Goal: Browse casually: Explore the website without a specific task or goal

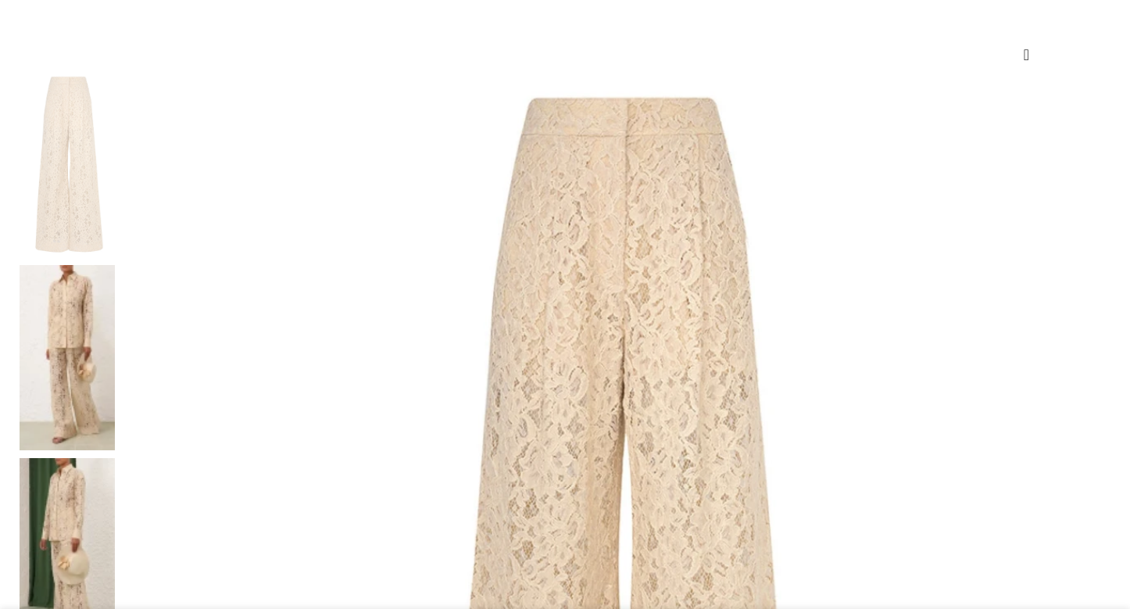
scroll to position [245, 0]
click at [115, 264] on img at bounding box center [67, 356] width 95 height 185
click at [115, 457] on img at bounding box center [67, 549] width 95 height 185
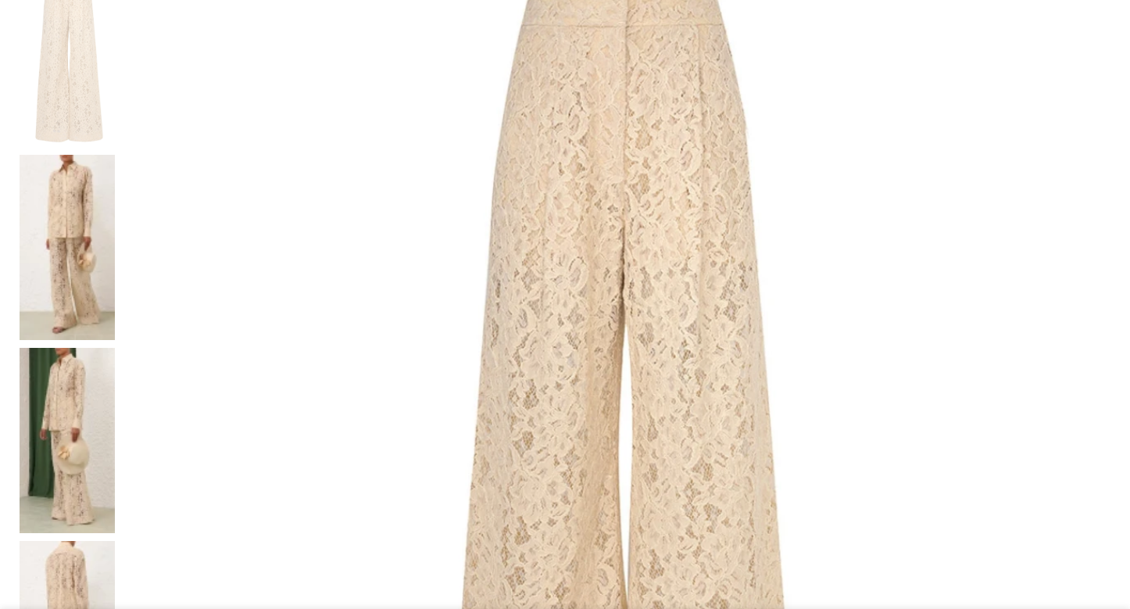
scroll to position [356, 0]
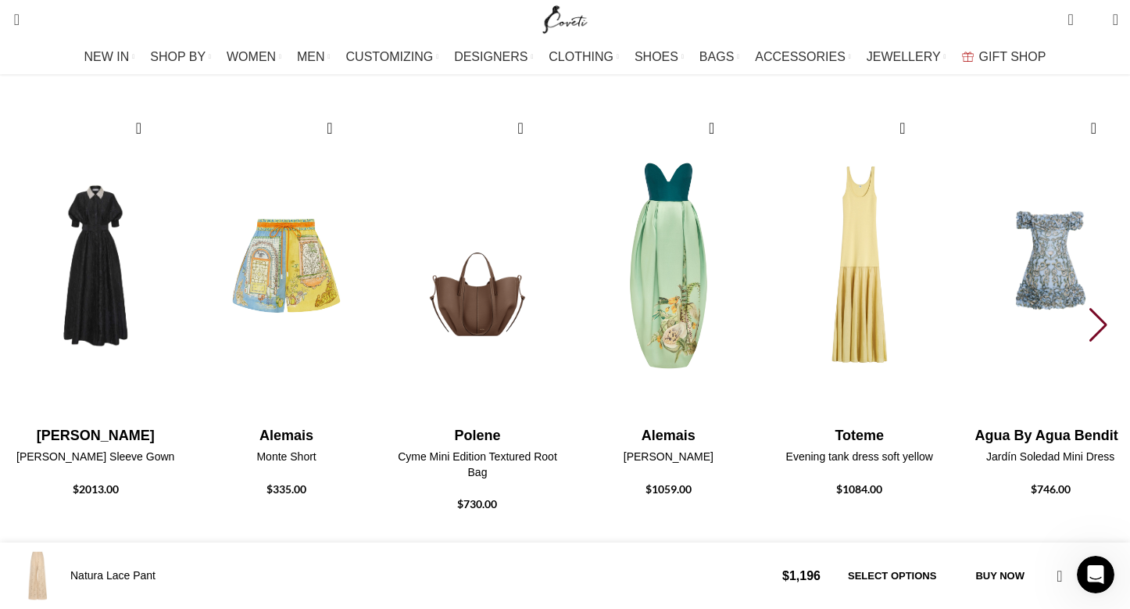
scroll to position [3267, 0]
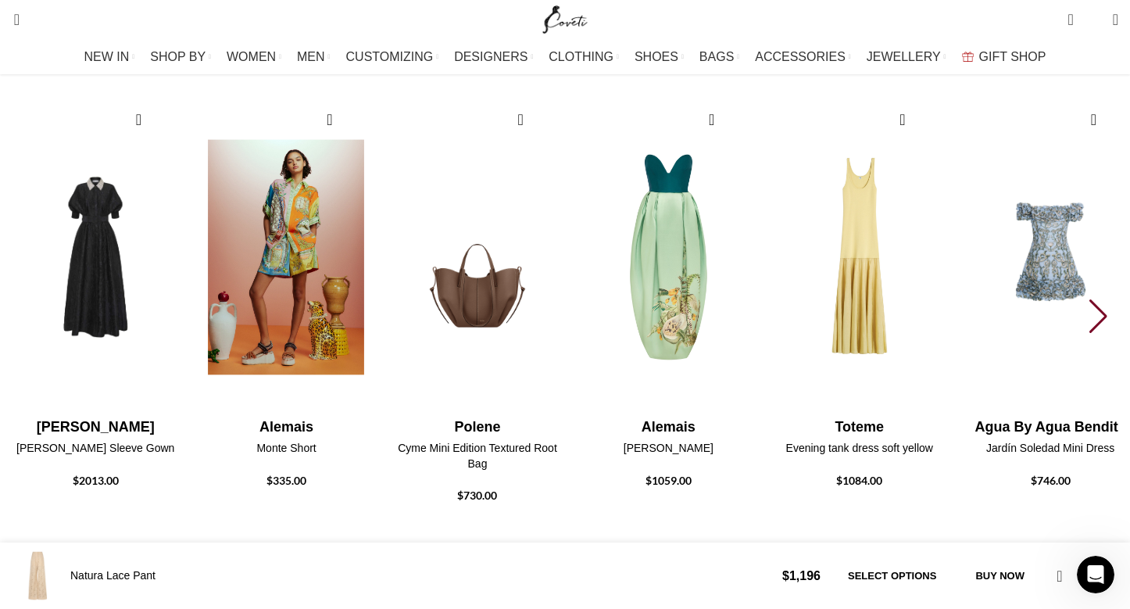
click at [372, 306] on img "2 / 30" at bounding box center [286, 257] width 173 height 322
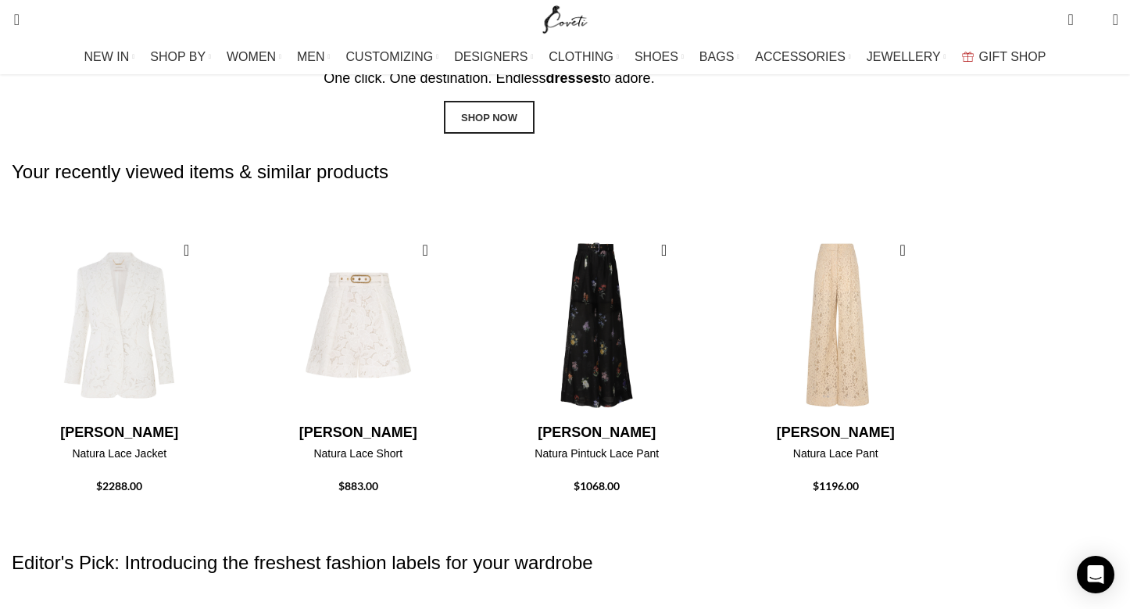
scroll to position [1370, 0]
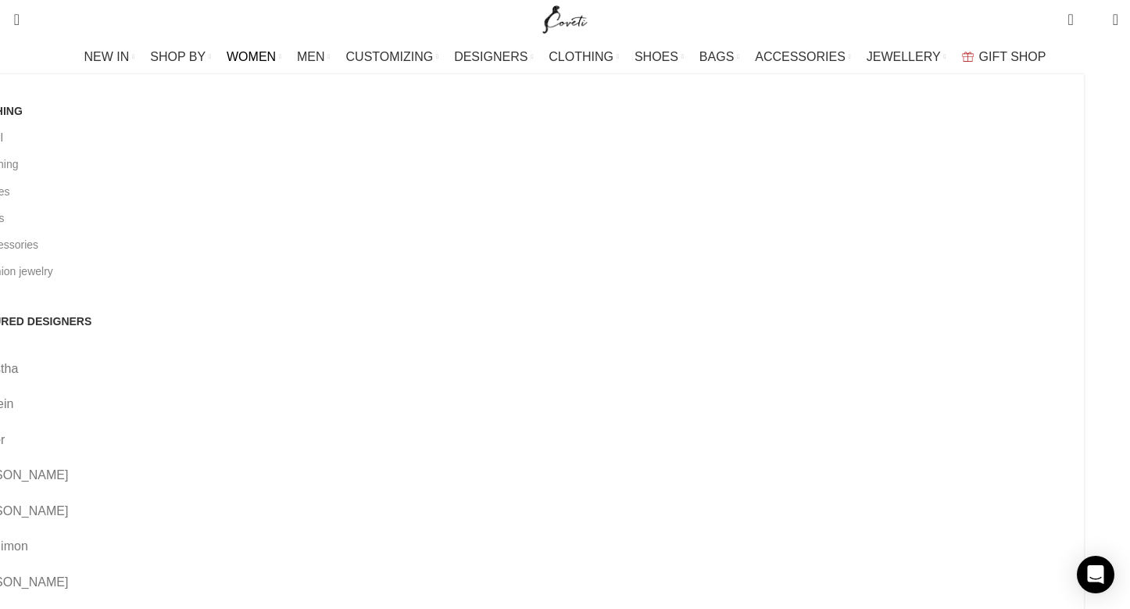
click at [120, 142] on link "View all" at bounding box center [519, 137] width 1107 height 27
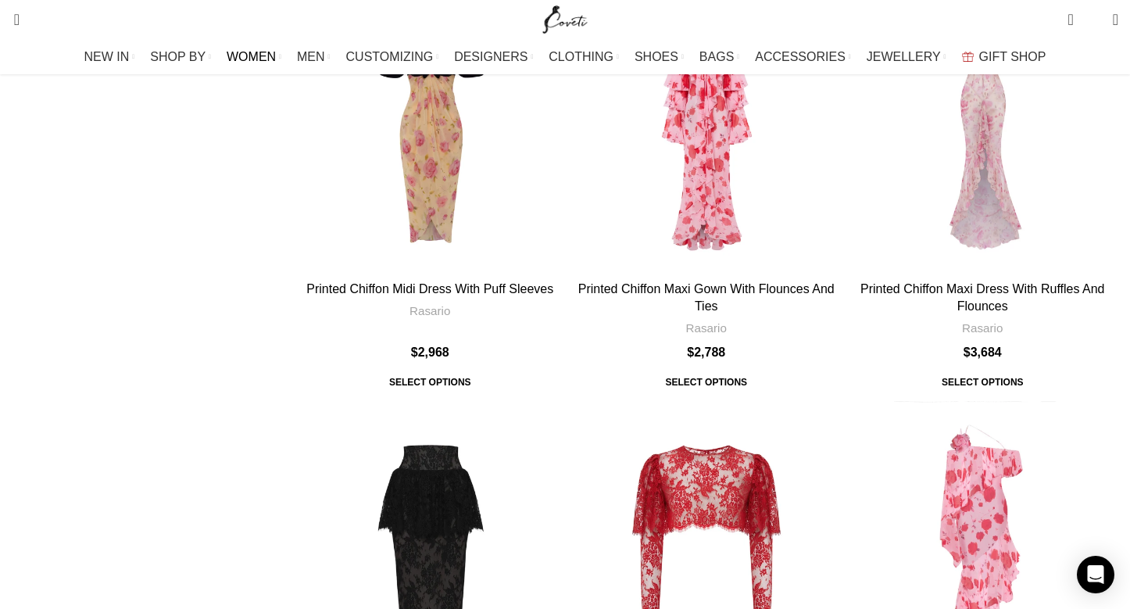
scroll to position [5406, 0]
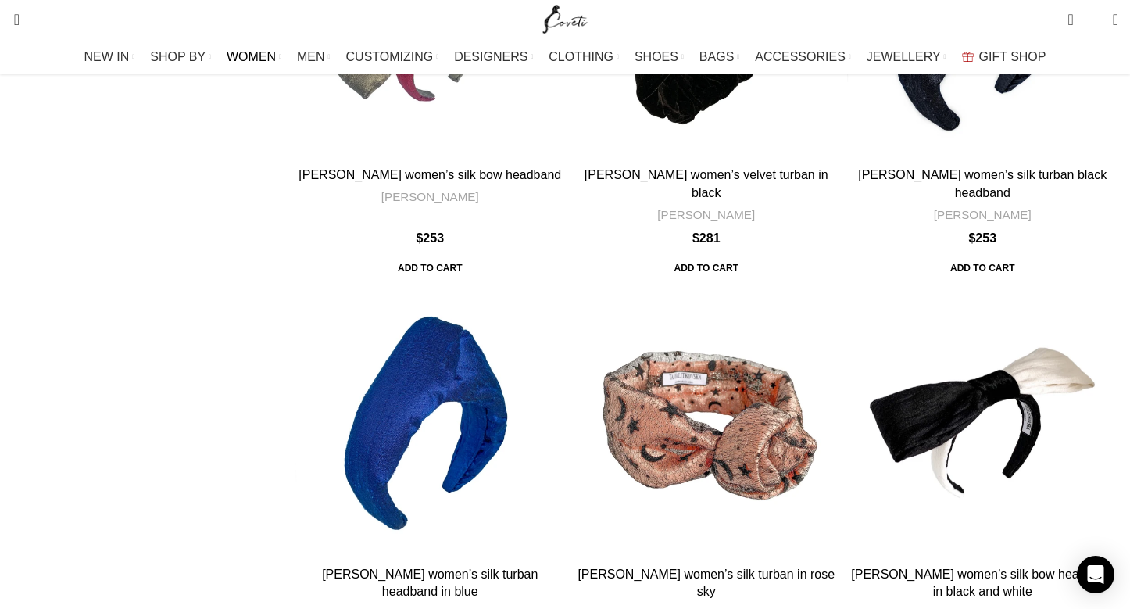
scroll to position [3210, 0]
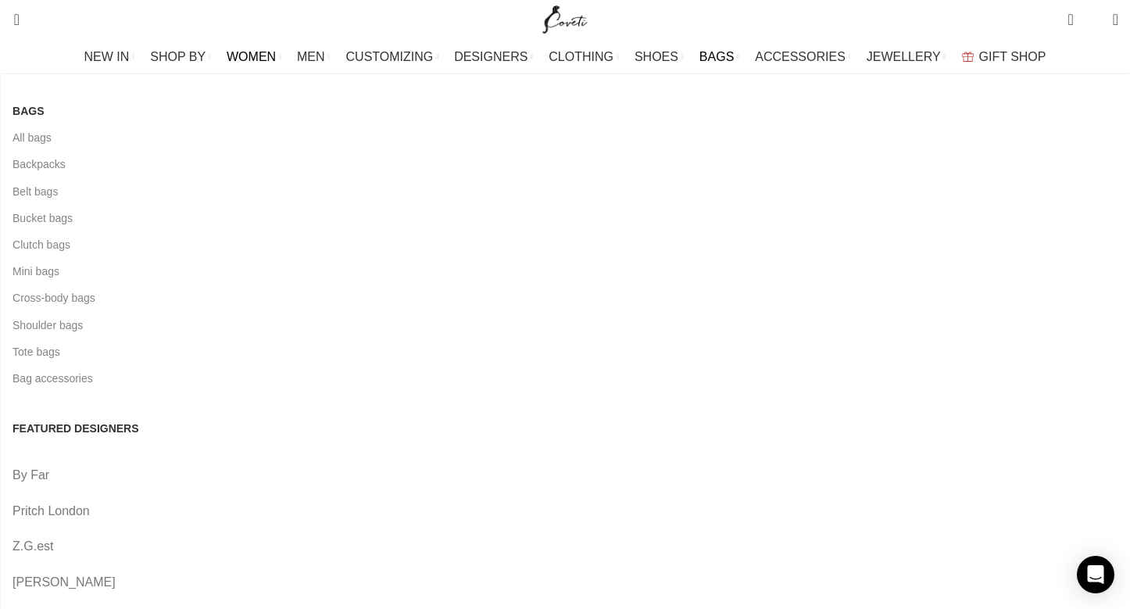
click at [703, 61] on span "BAGS" at bounding box center [717, 56] width 34 height 15
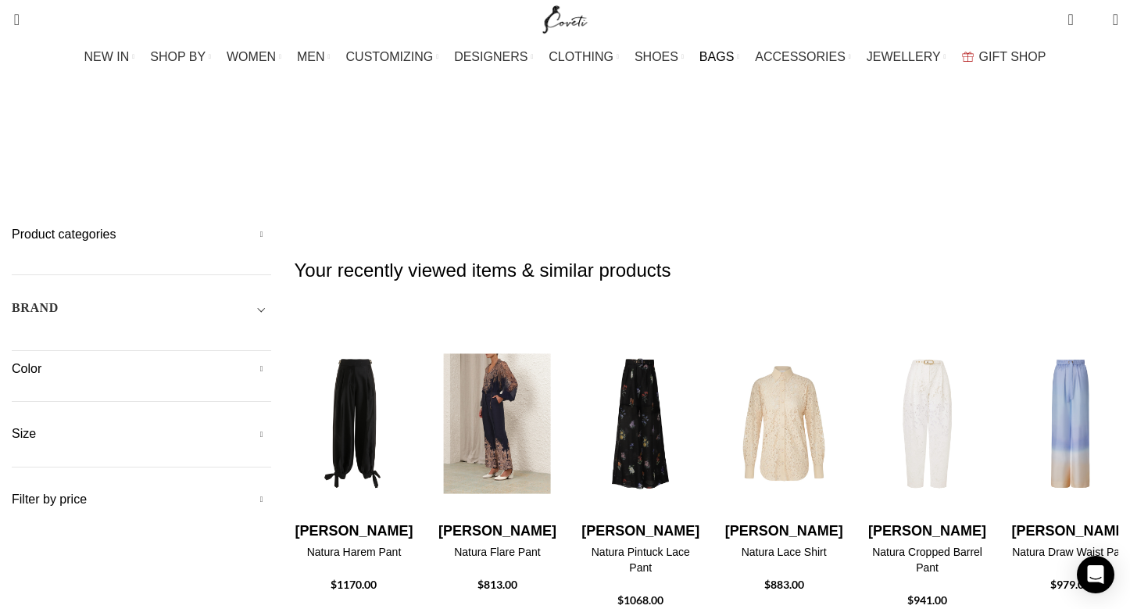
click at [548, 378] on img "23 / 30" at bounding box center [496, 423] width 123 height 193
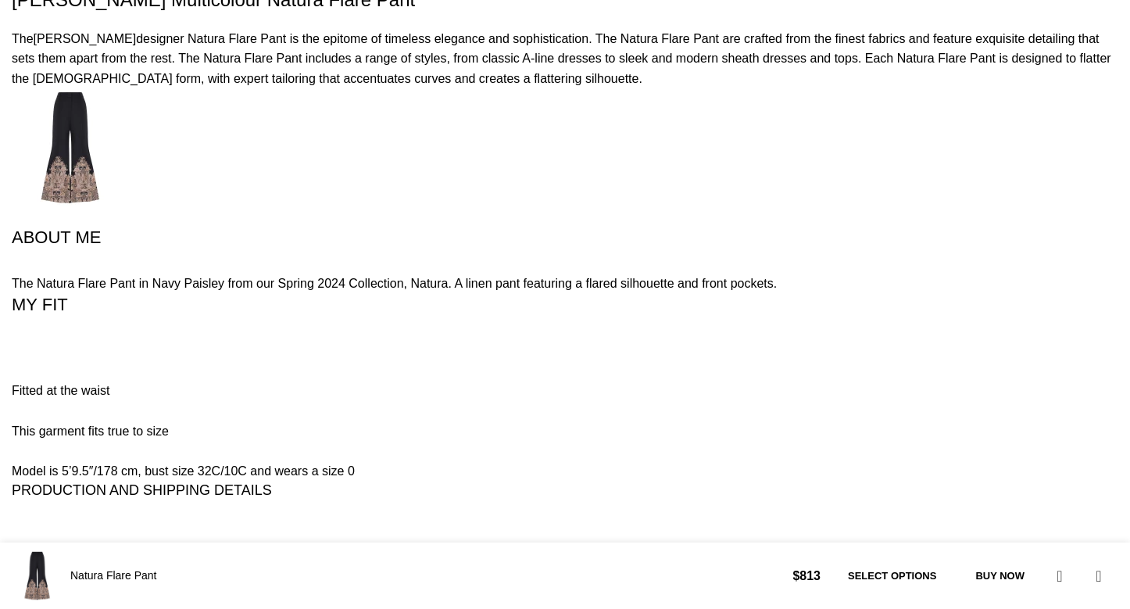
scroll to position [2314, 0]
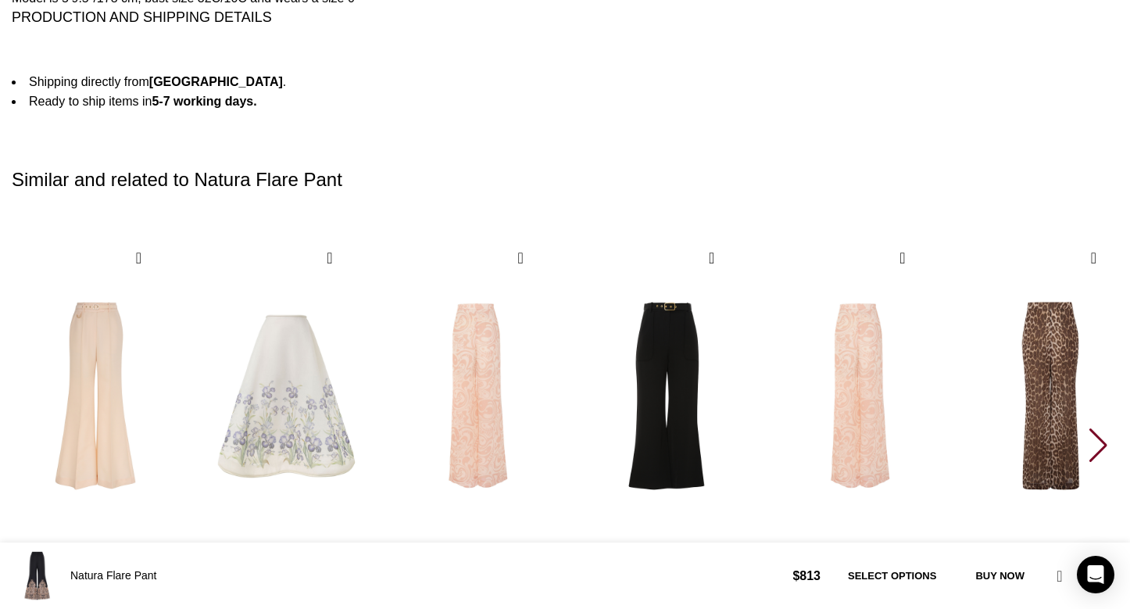
click at [1090, 431] on div "Next slide" at bounding box center [1100, 445] width 21 height 34
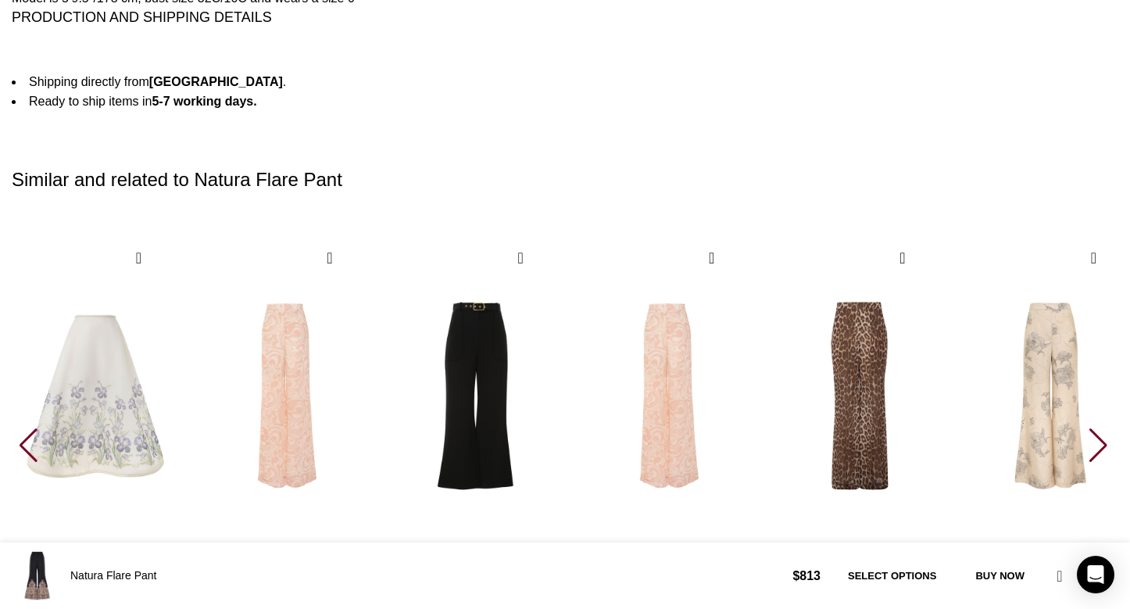
scroll to position [0, 164]
click at [1090, 431] on div "Next slide" at bounding box center [1100, 445] width 21 height 34
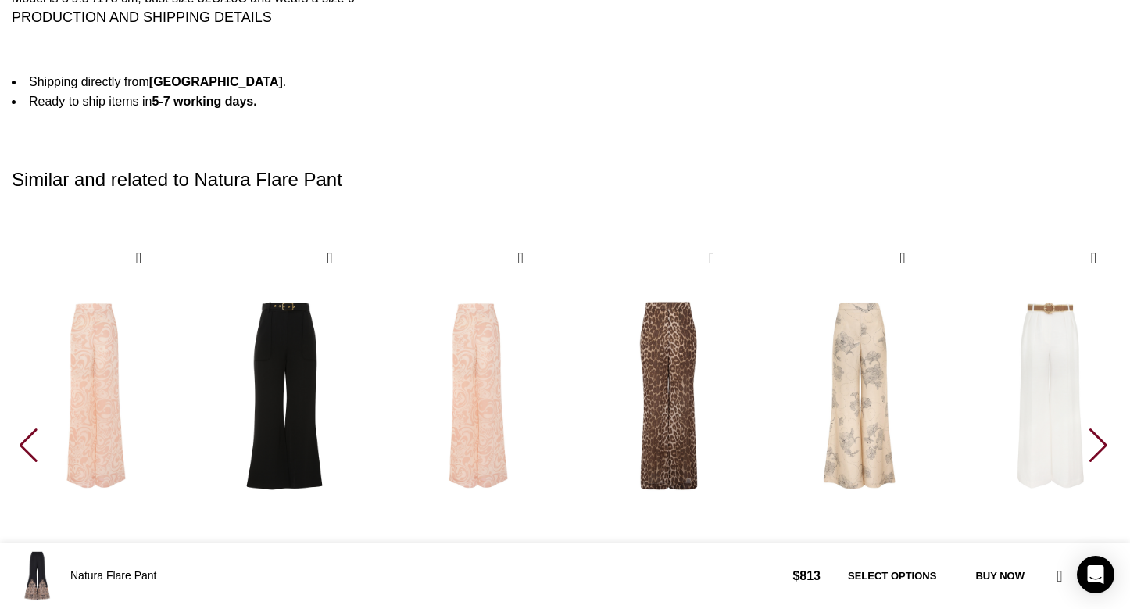
click at [1090, 431] on div "Next slide" at bounding box center [1100, 445] width 21 height 34
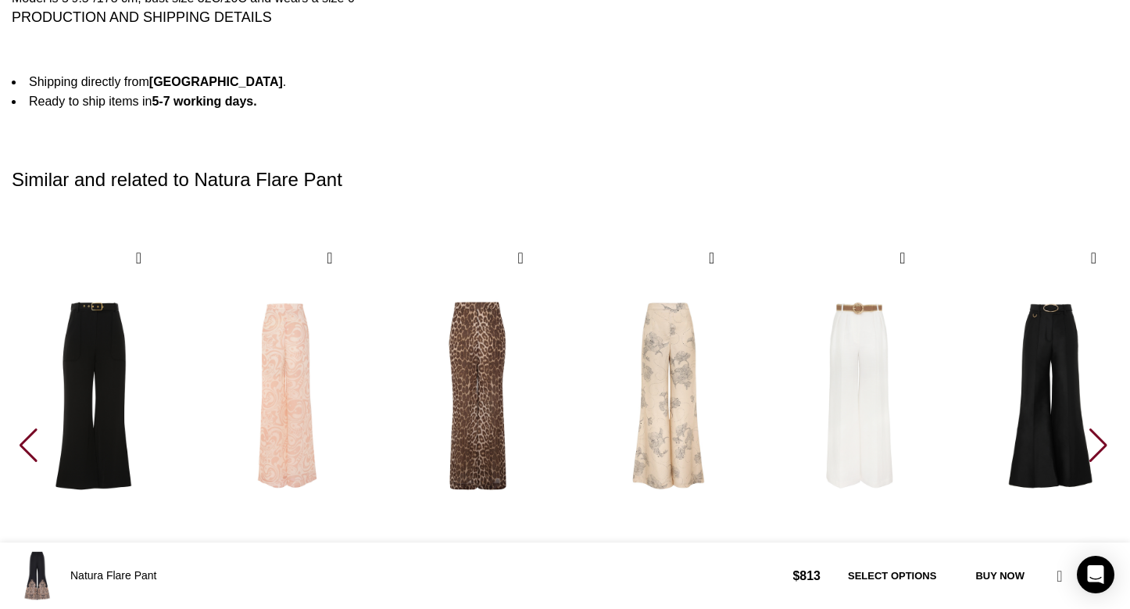
click at [1090, 431] on div "Next slide" at bounding box center [1100, 445] width 21 height 34
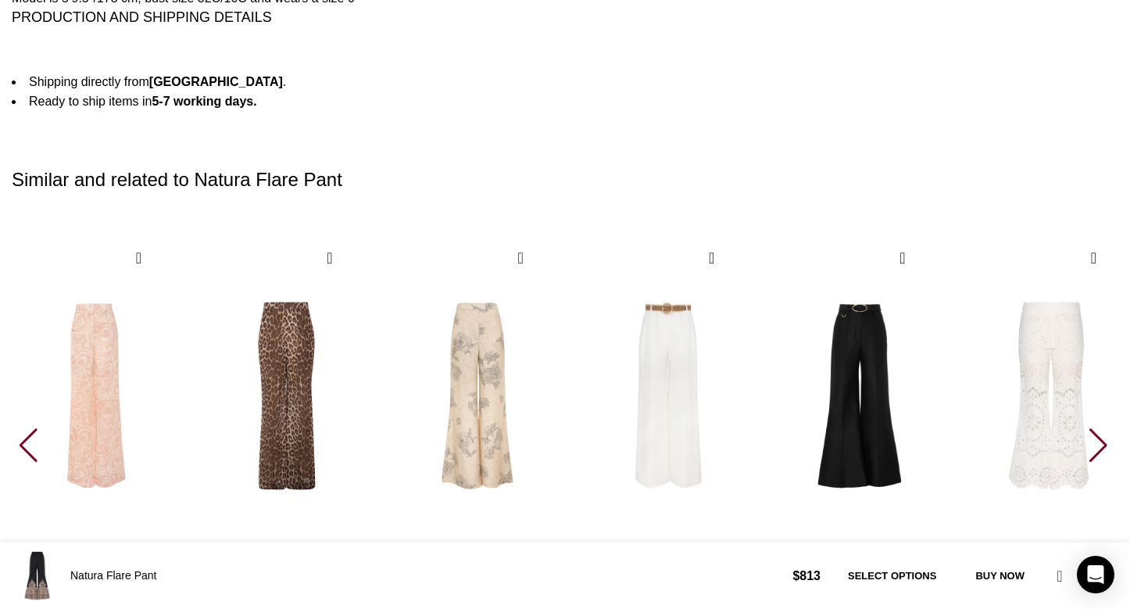
click at [1090, 431] on div "Next slide" at bounding box center [1100, 445] width 21 height 34
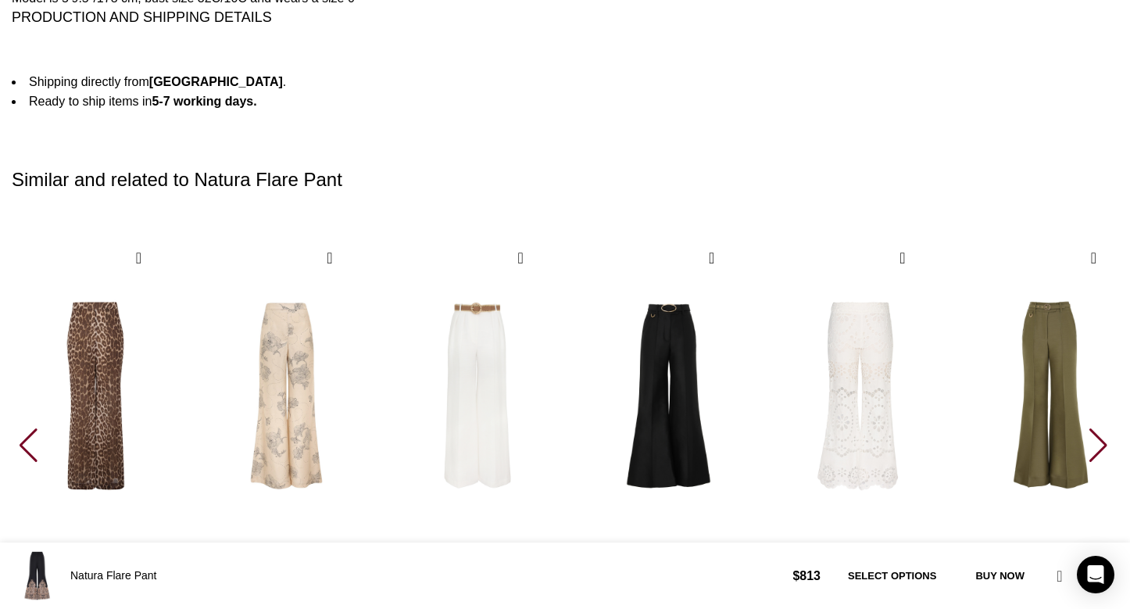
scroll to position [0, 329]
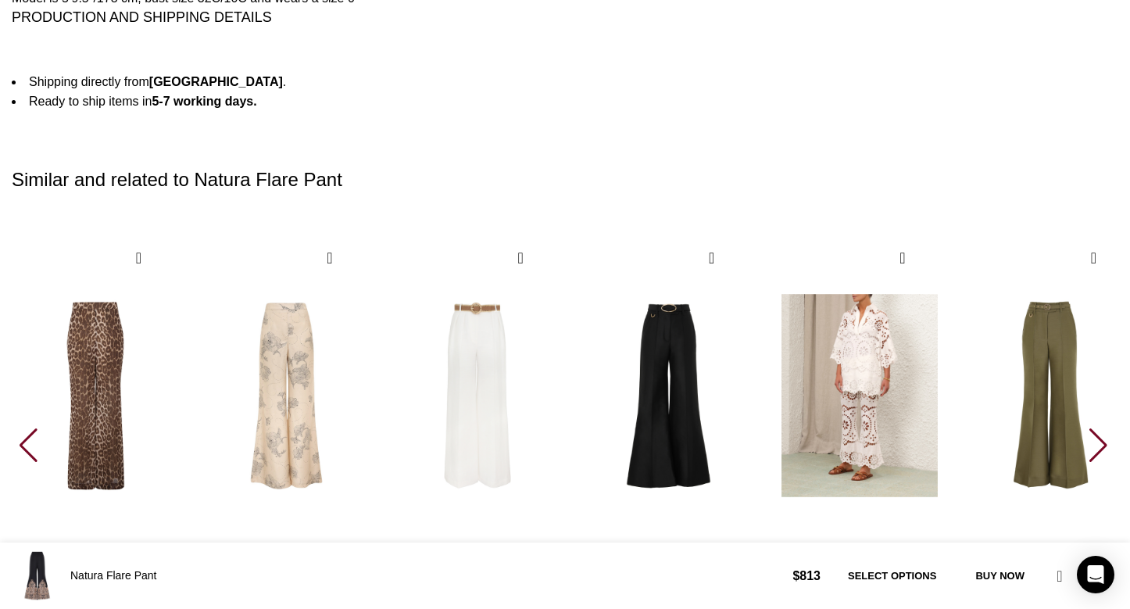
click at [935, 363] on img "10 / 30" at bounding box center [859, 395] width 173 height 322
